Goal: Check status: Check status

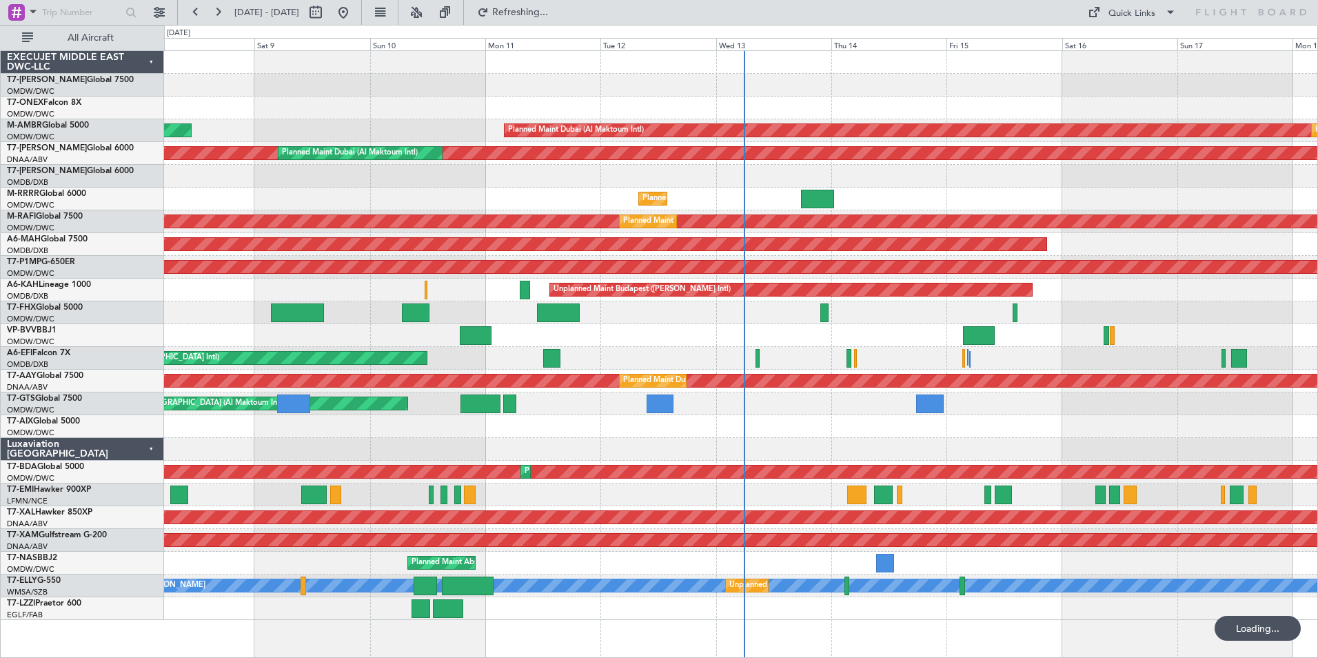
click at [405, 185] on div "AOG Maint Dubai (Dubai Intl)" at bounding box center [740, 176] width 1153 height 23
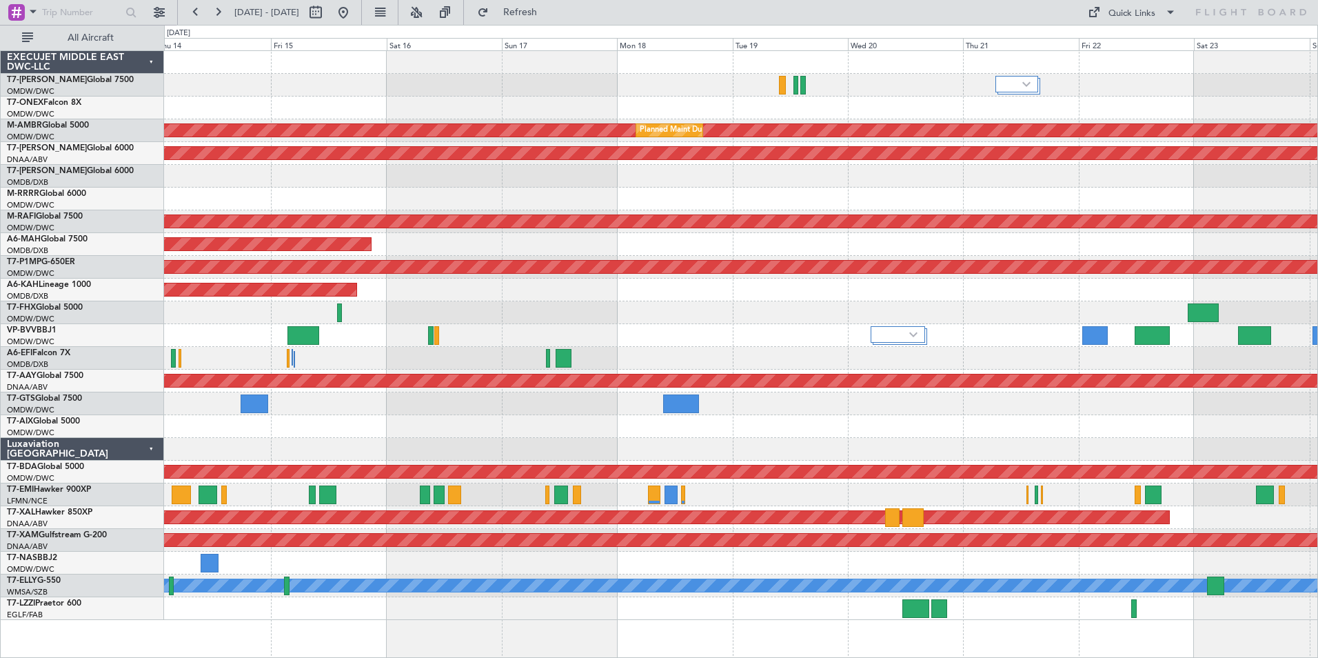
click at [196, 391] on div "Planned Maint Dubai (Al Maktoum Intl) Planned Maint Dubai (Al Maktoum Intl) Unp…" at bounding box center [740, 335] width 1153 height 569
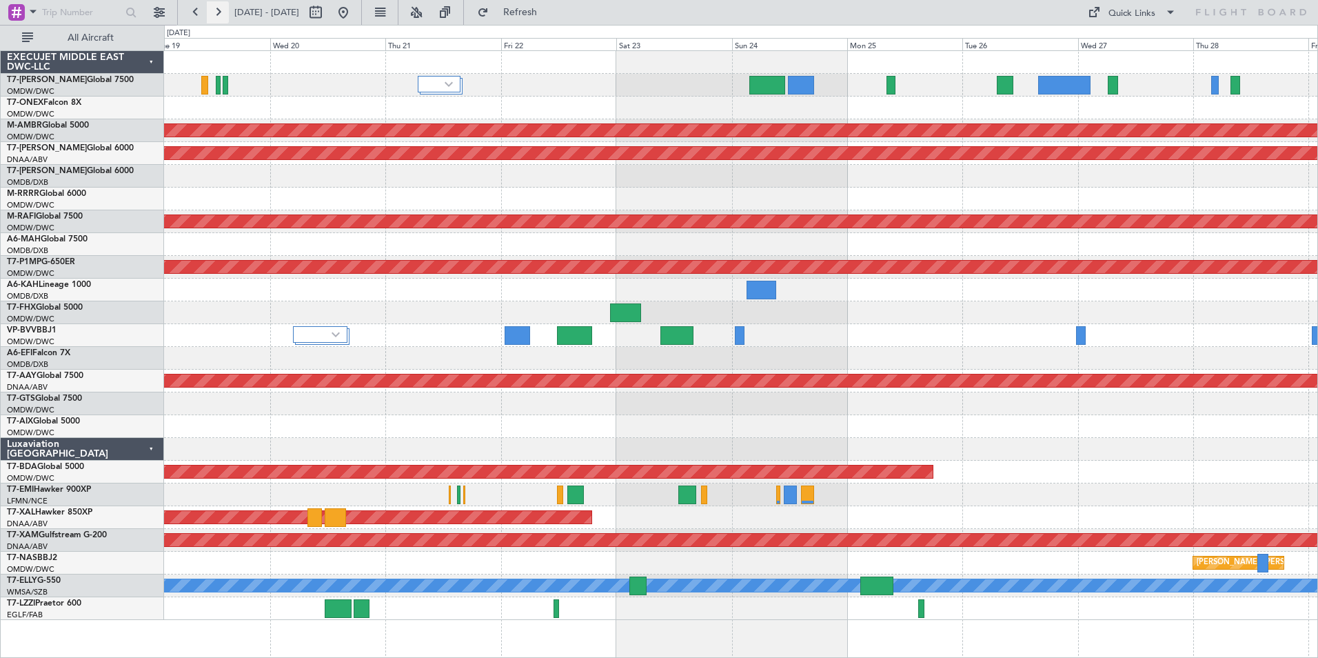
click at [223, 11] on button at bounding box center [218, 12] width 22 height 22
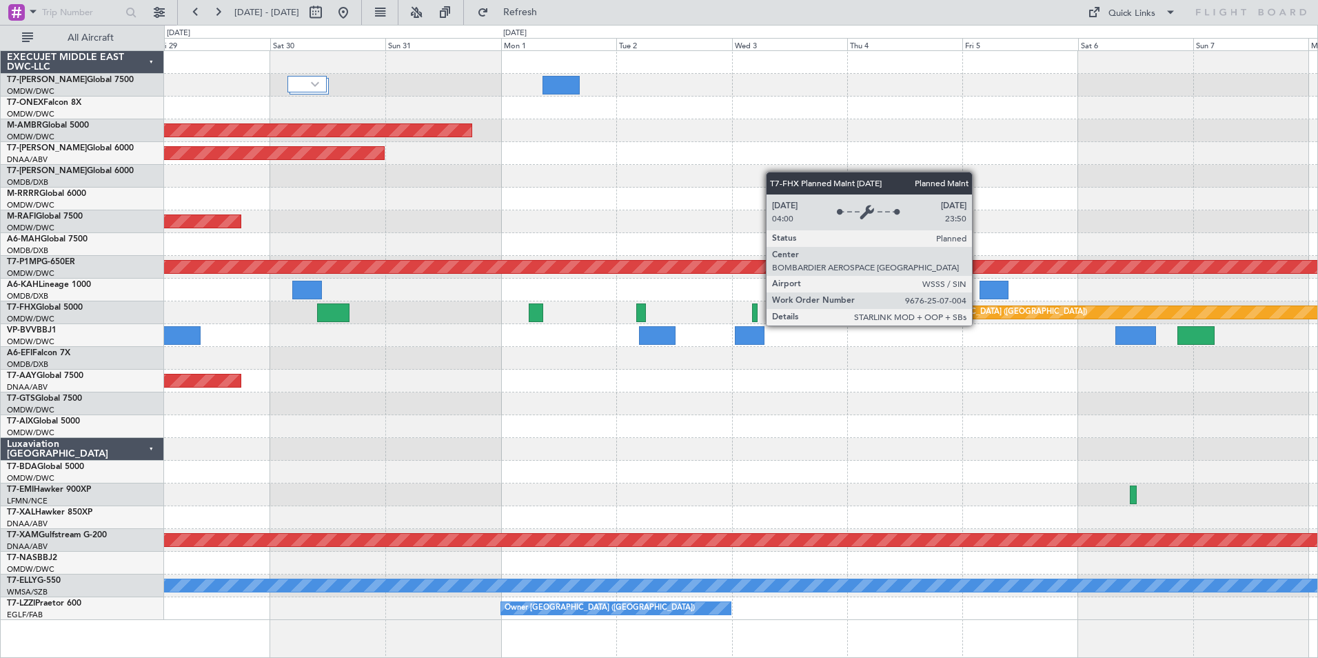
click at [978, 312] on div "Planned Maint Singapore (Changi)" at bounding box center [978, 312] width 217 height 21
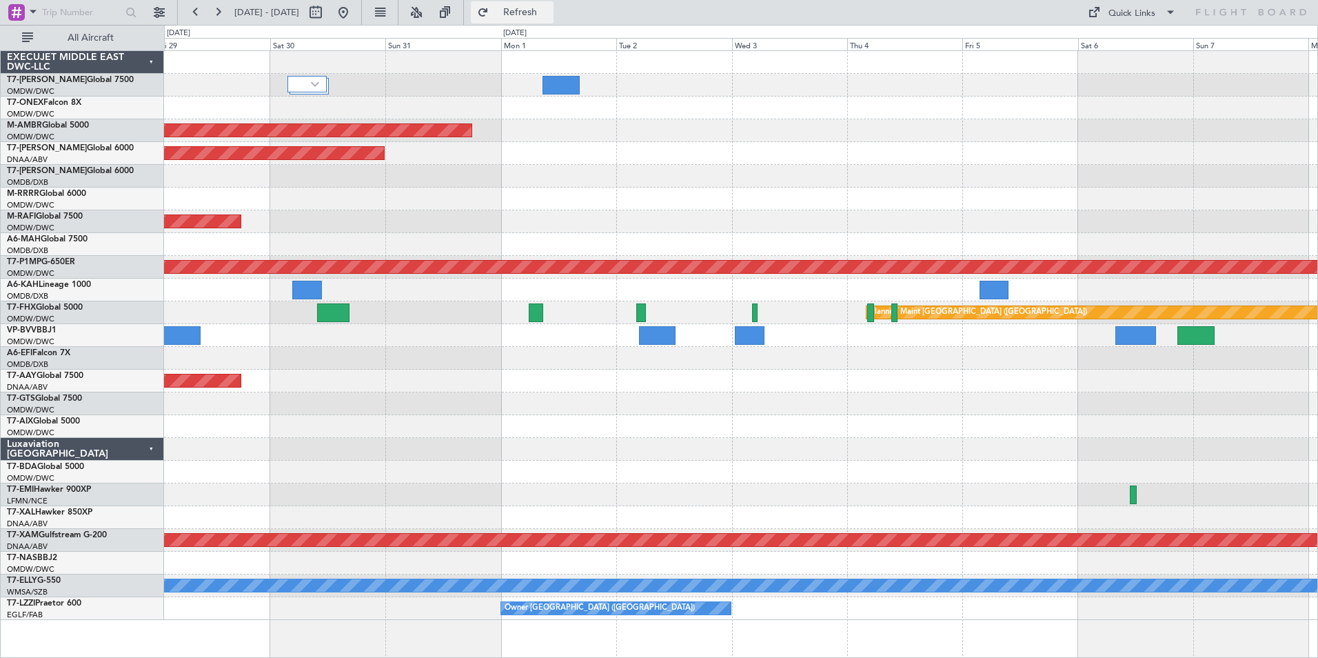
click at [553, 7] on button "Refresh" at bounding box center [512, 12] width 83 height 22
